Goal: Complete application form

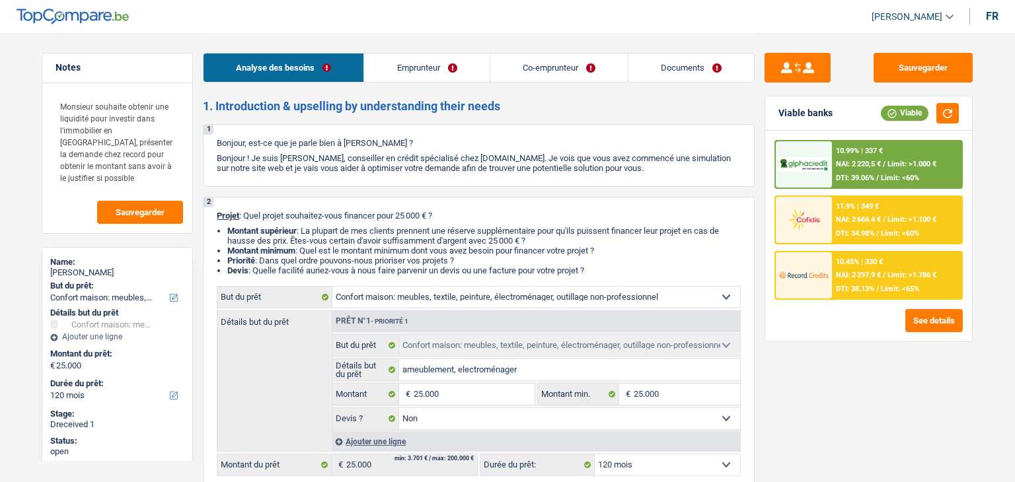
select select "household"
select select "120"
select select "household"
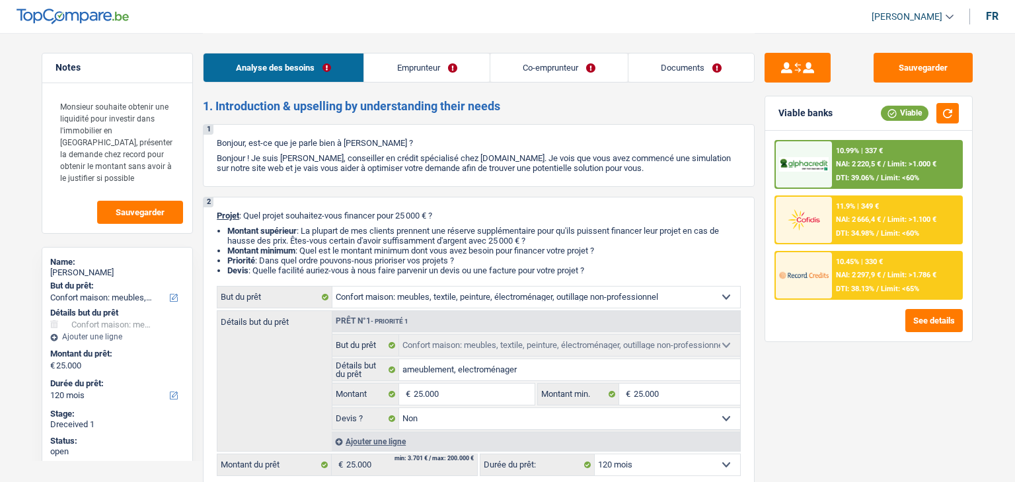
select select "false"
select select "120"
select select "worker"
select select "unemployed"
select select "familyAllowances"
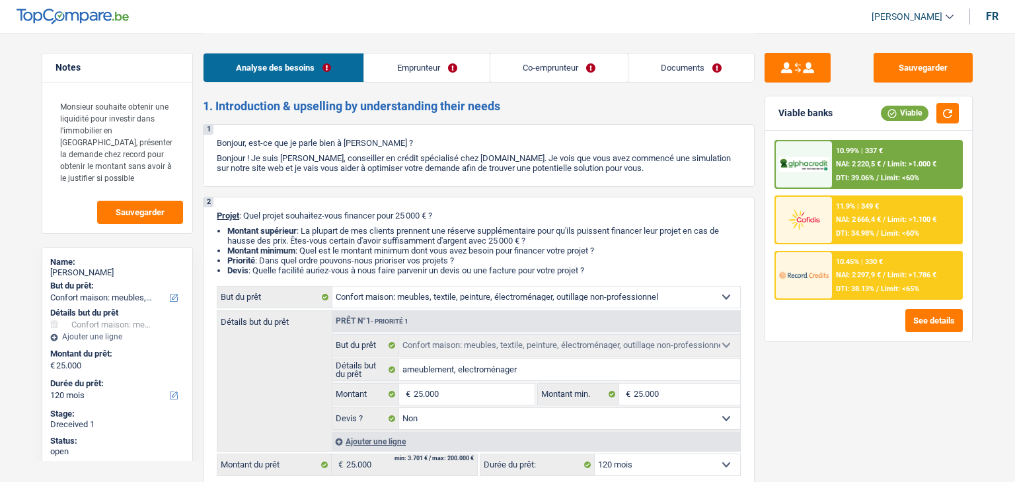
select select "netSalary"
select select "mealVouchers"
select select "unemployment"
select select "ownerWithMortgage"
select select "mortgage"
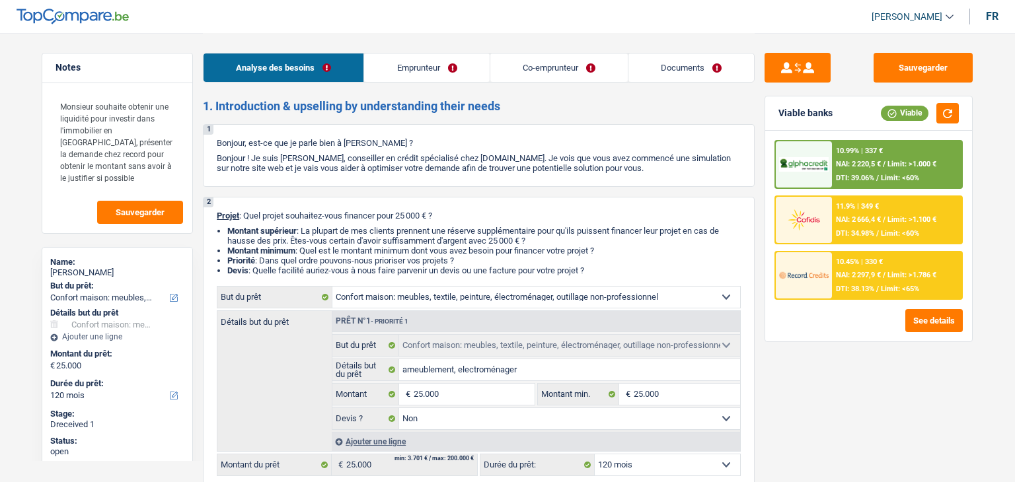
select select "360"
select select "cardOrCredit"
select select "carLoan"
select select "60"
select select "household"
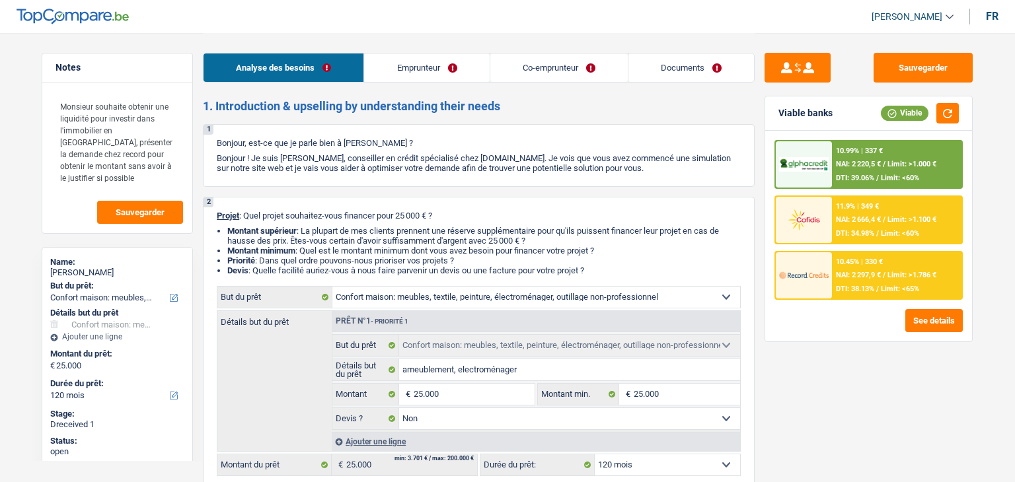
select select "household"
select select "false"
select select "120"
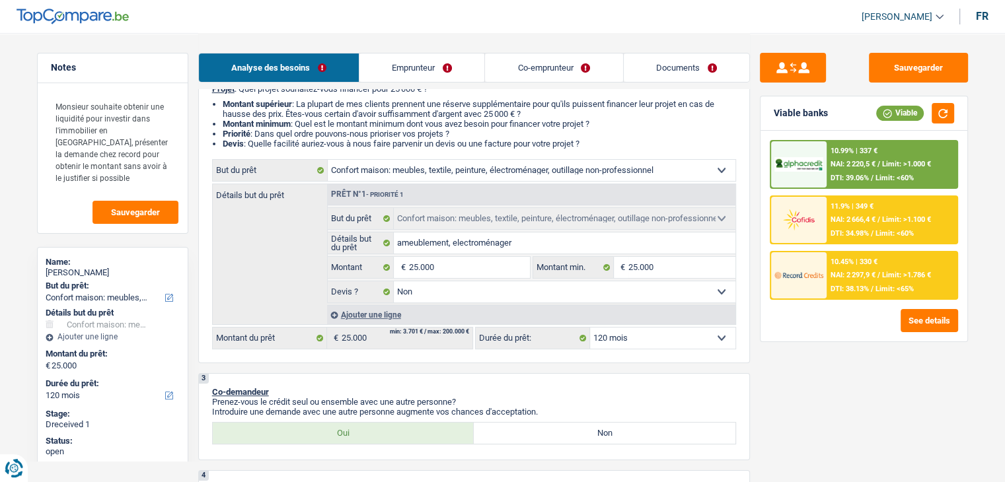
scroll to position [198, 0]
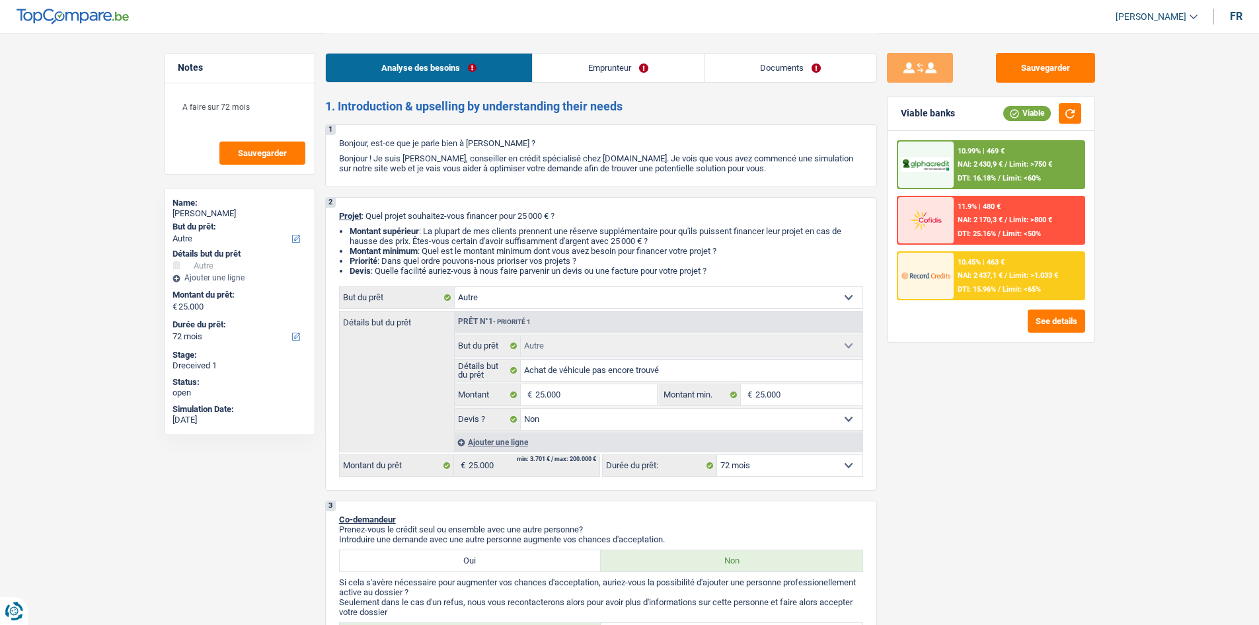
select select "other"
select select "72"
select select "other"
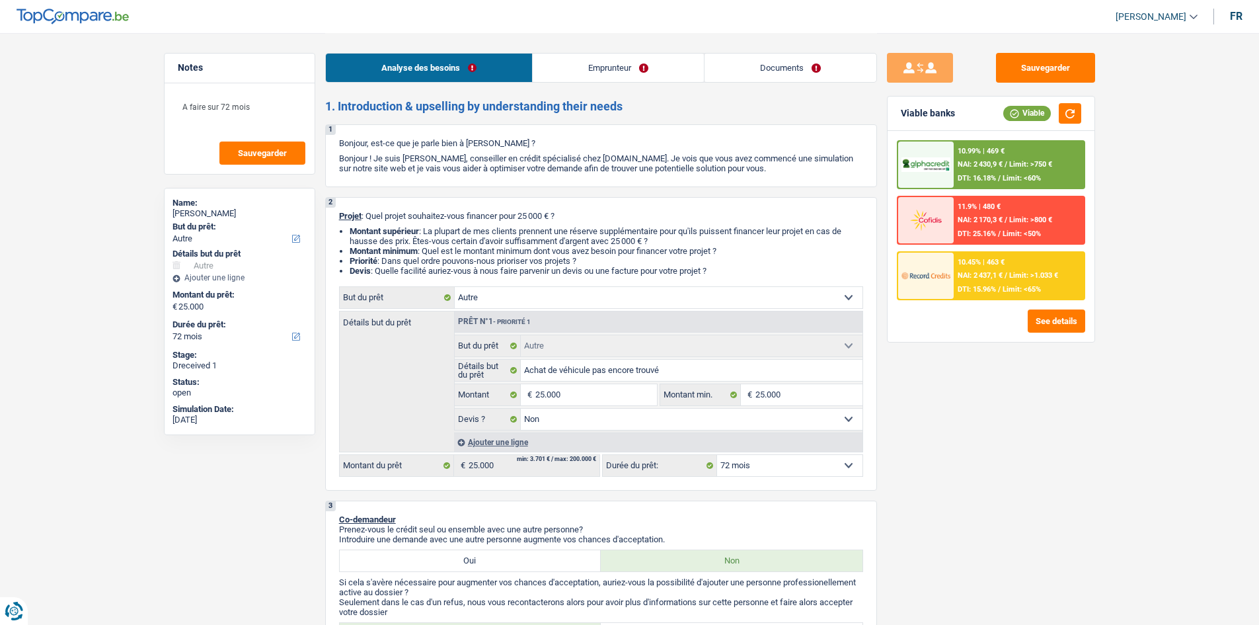
select select "false"
select select "72"
select select "privateEmployee"
select select "netSalary"
select select "mealVouchers"
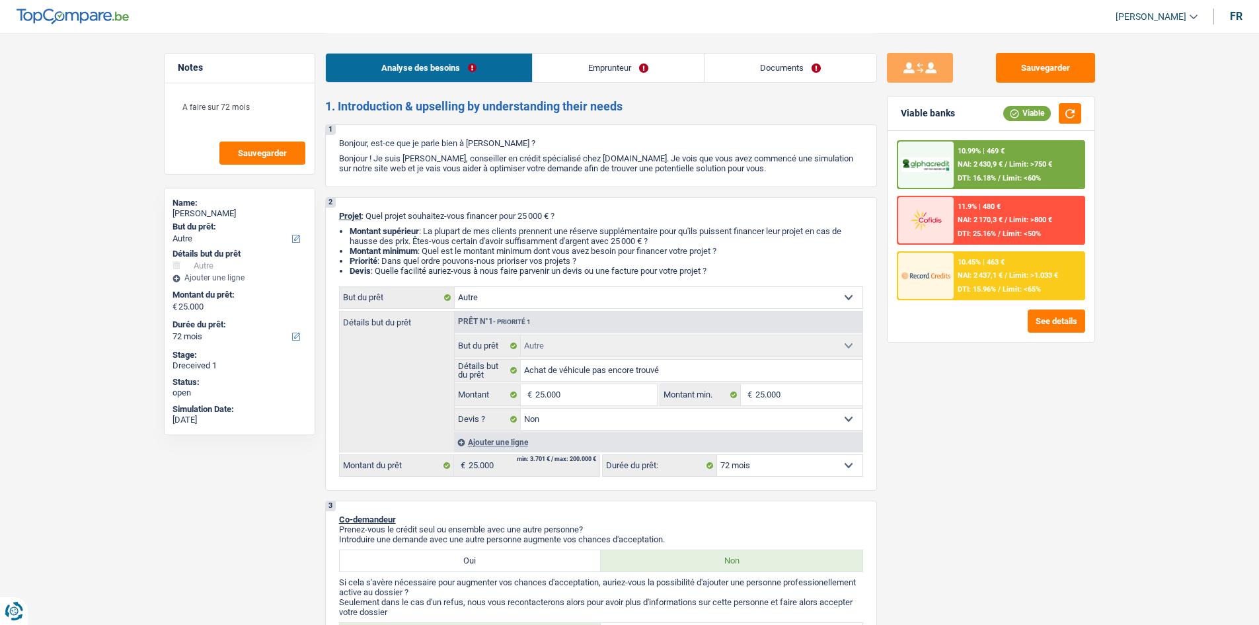
select select "liveWithParents"
select select "other"
select select "false"
select select "72"
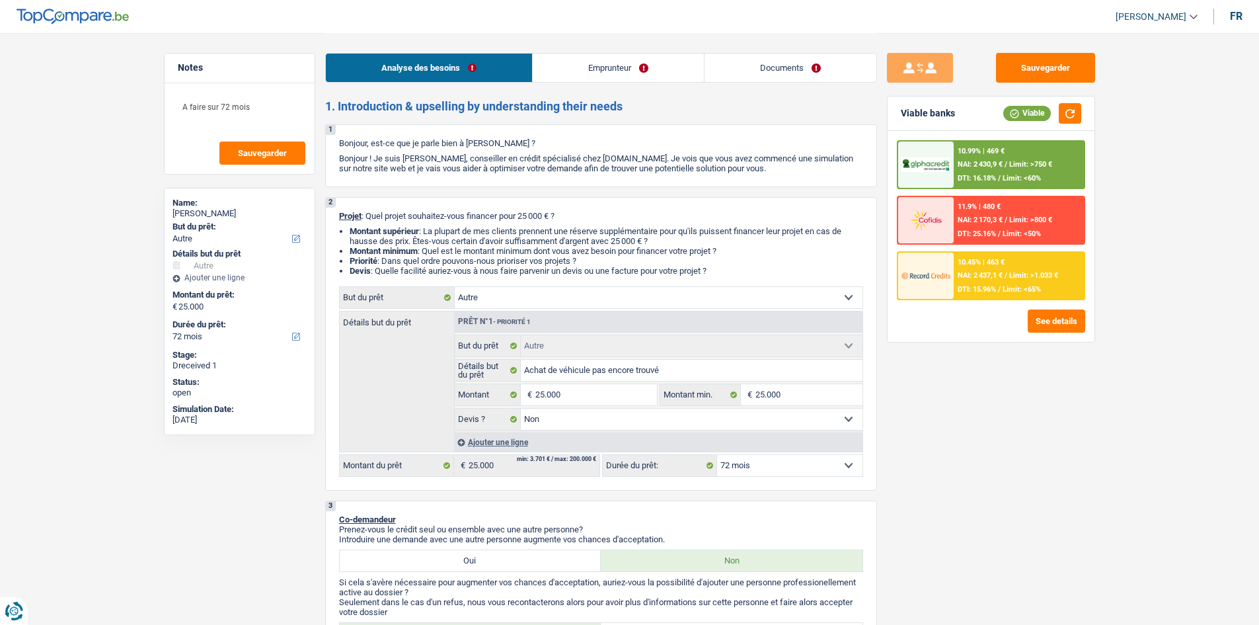
click at [792, 82] on li "Documents" at bounding box center [790, 68] width 173 height 30
drag, startPoint x: 746, startPoint y: 77, endPoint x: 582, endPoint y: 130, distance: 172.7
click at [746, 77] on link "Documents" at bounding box center [791, 68] width 172 height 28
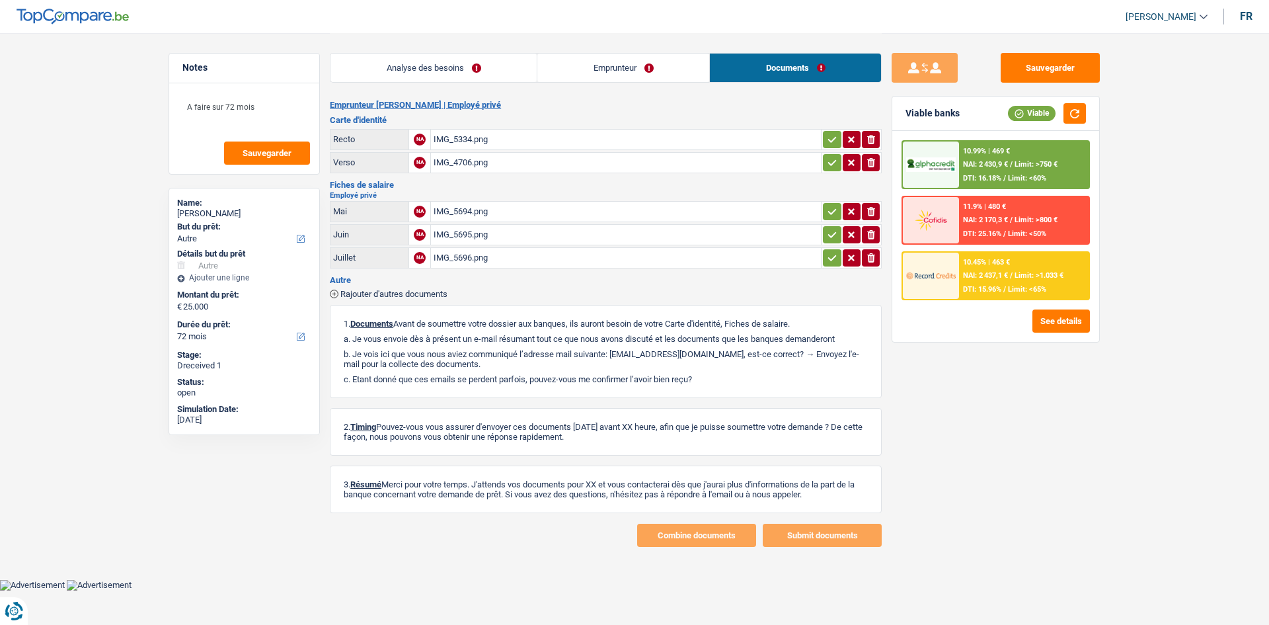
click at [525, 207] on div "IMG_5694.png" at bounding box center [626, 212] width 385 height 20
click at [488, 233] on div "IMG_5695.png" at bounding box center [626, 235] width 385 height 20
click at [523, 264] on div "IMG_5696.png" at bounding box center [626, 258] width 385 height 20
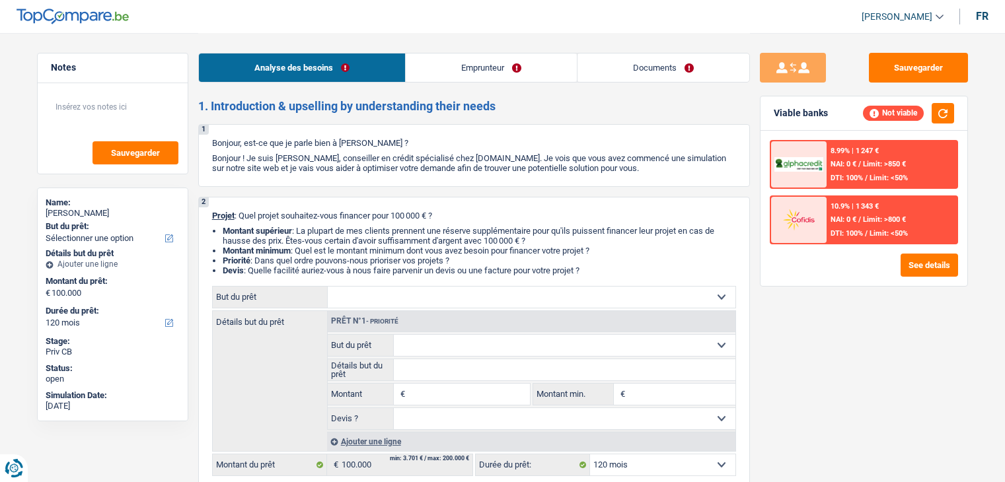
select select "120"
select select "worker"
select select "netSalary"
select select "120"
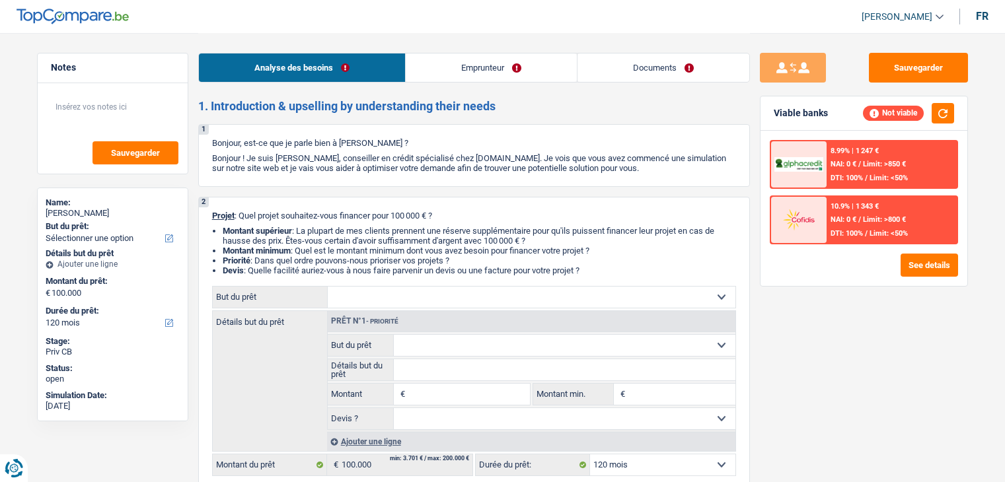
select select "worker"
select select "netSalary"
drag, startPoint x: 498, startPoint y: 61, endPoint x: 479, endPoint y: 71, distance: 20.7
click at [498, 61] on link "Emprunteur" at bounding box center [491, 68] width 171 height 28
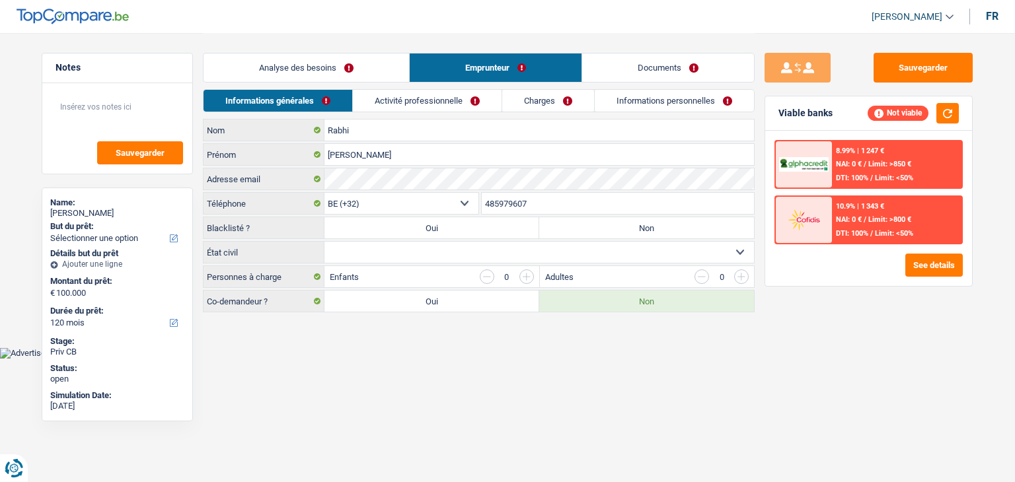
click at [442, 93] on link "Activité professionnelle" at bounding box center [427, 101] width 149 height 22
